Goal: Find specific page/section: Find specific page/section

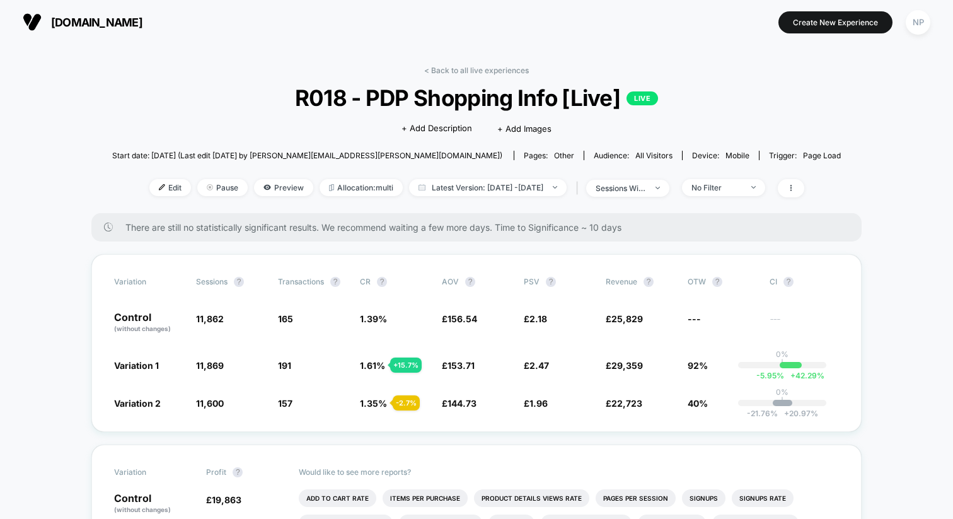
scroll to position [79, 0]
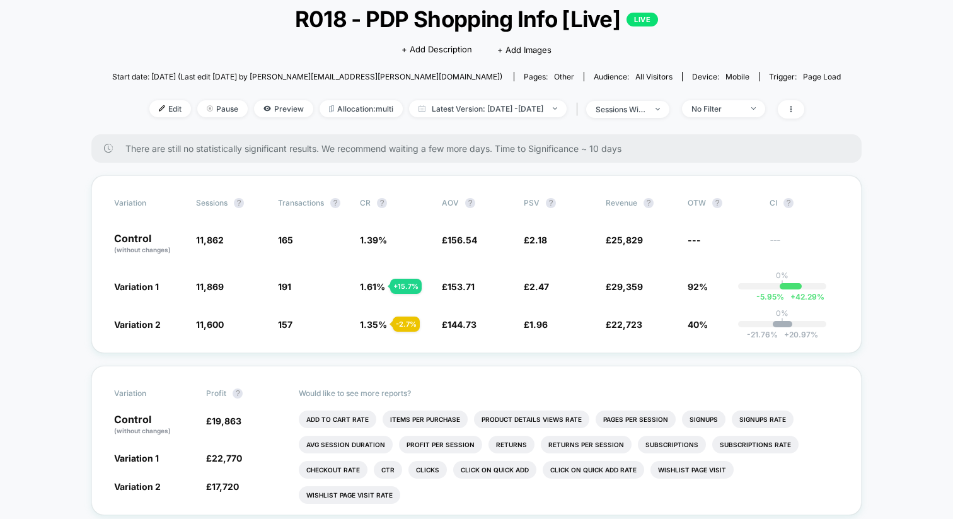
drag, startPoint x: 198, startPoint y: 55, endPoint x: 217, endPoint y: 52, distance: 19.2
click at [198, 55] on div "< Back to all live experiences R018 - PDP Shopping Info [Live] LIVE Click to ed…" at bounding box center [476, 60] width 728 height 147
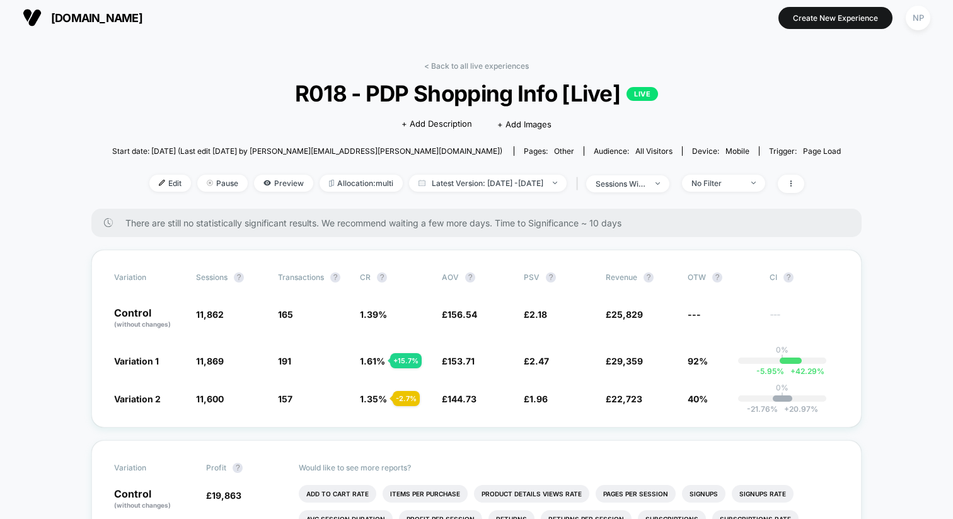
scroll to position [0, 0]
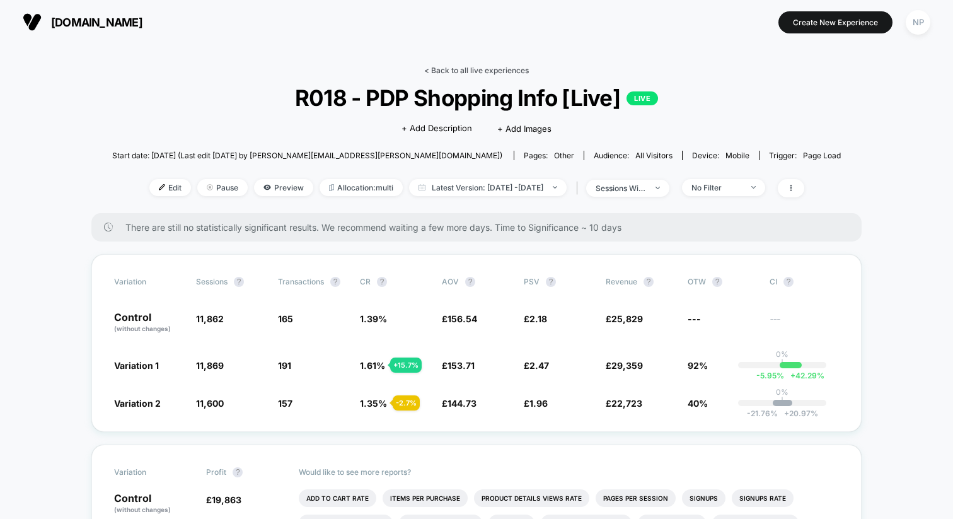
click at [456, 67] on link "< Back to all live experiences" at bounding box center [476, 70] width 105 height 9
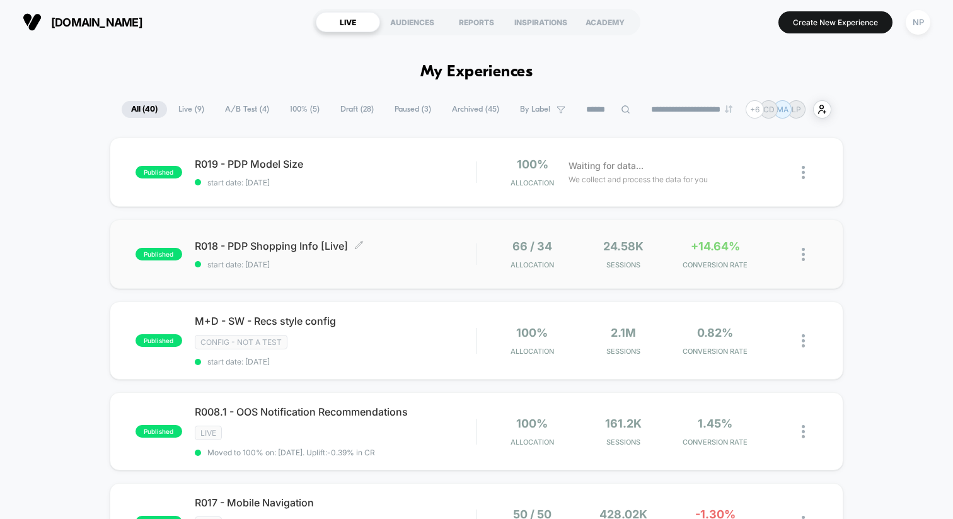
click at [402, 258] on div "R018 - PDP Shopping Info [Live] Click to edit experience details Click to edit …" at bounding box center [335, 254] width 281 height 30
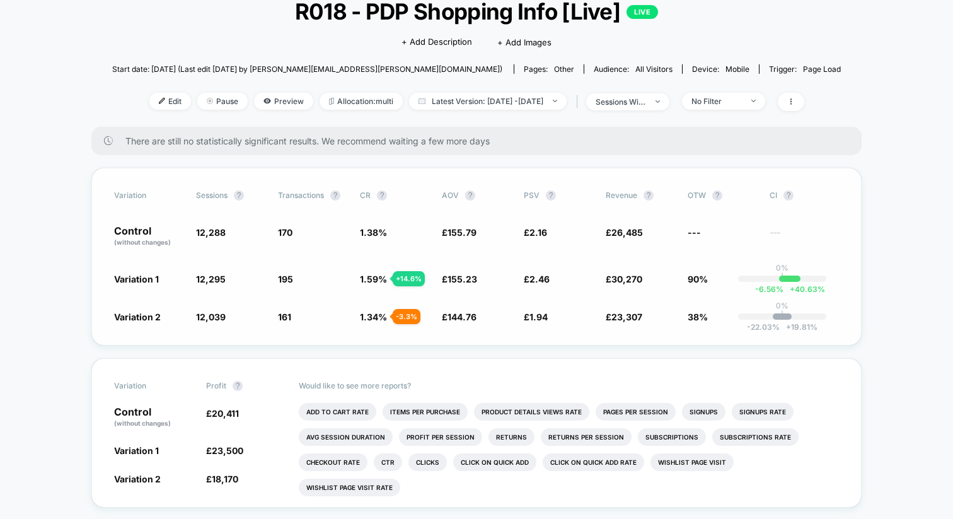
scroll to position [103, 0]
